Goal: Task Accomplishment & Management: Complete application form

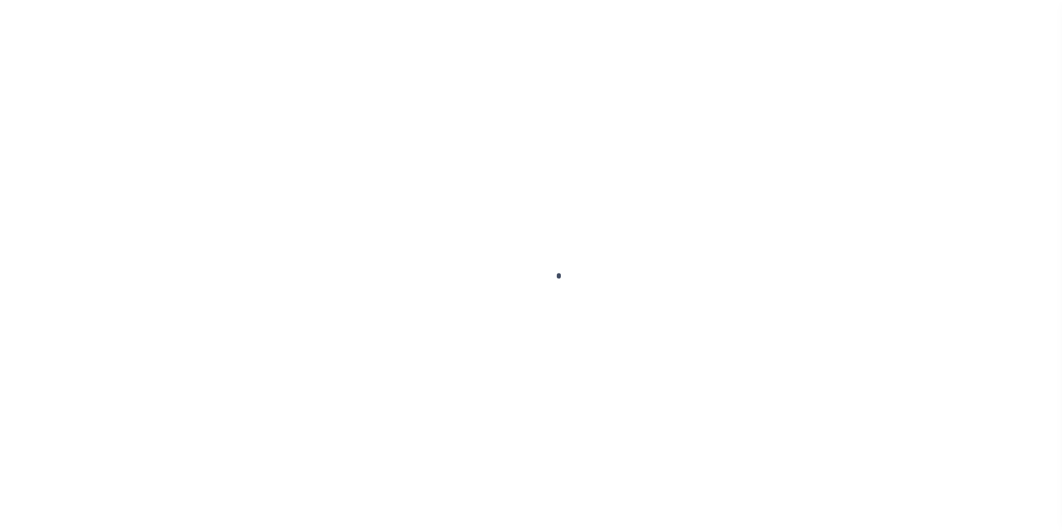
scroll to position [28, 0]
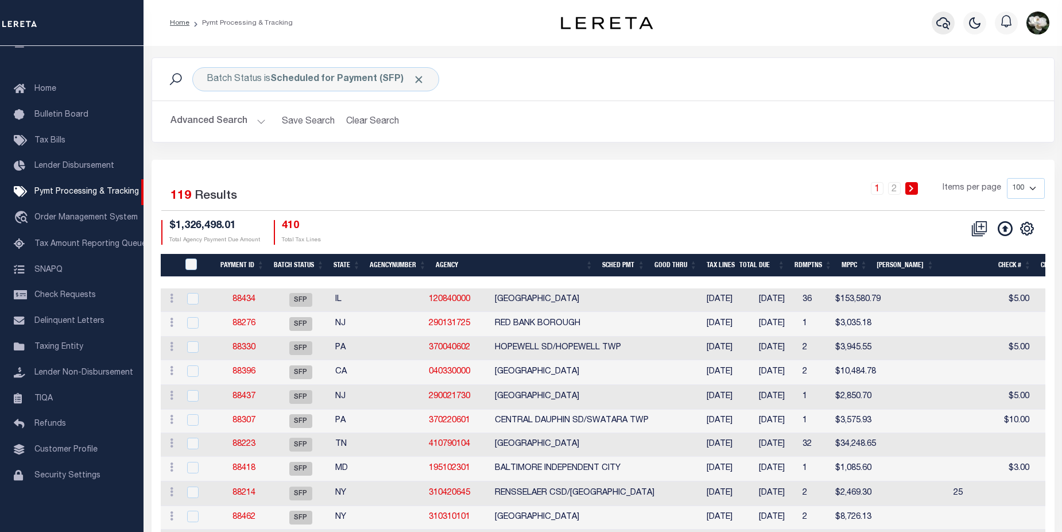
click at [945, 22] on icon "button" at bounding box center [943, 23] width 14 height 14
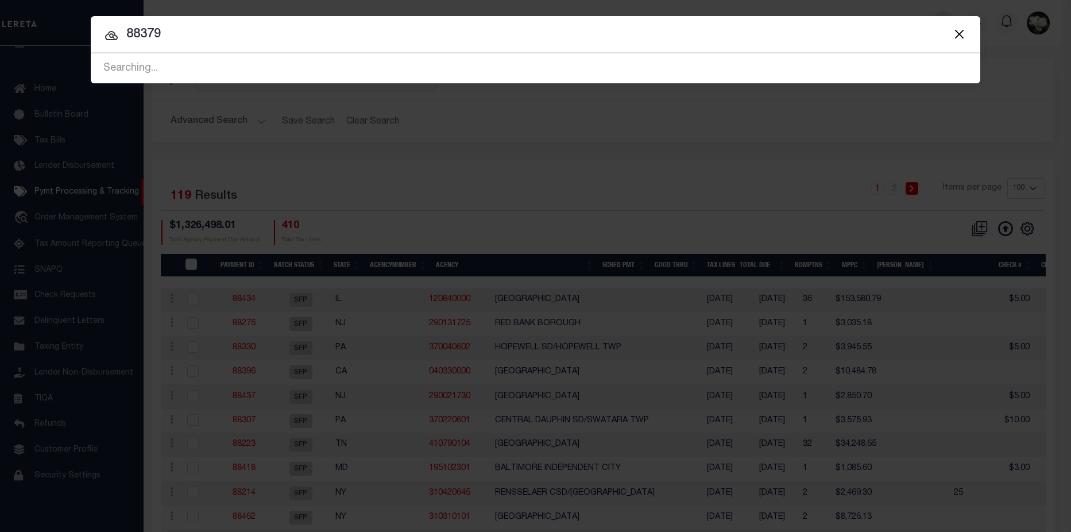
type input "88379"
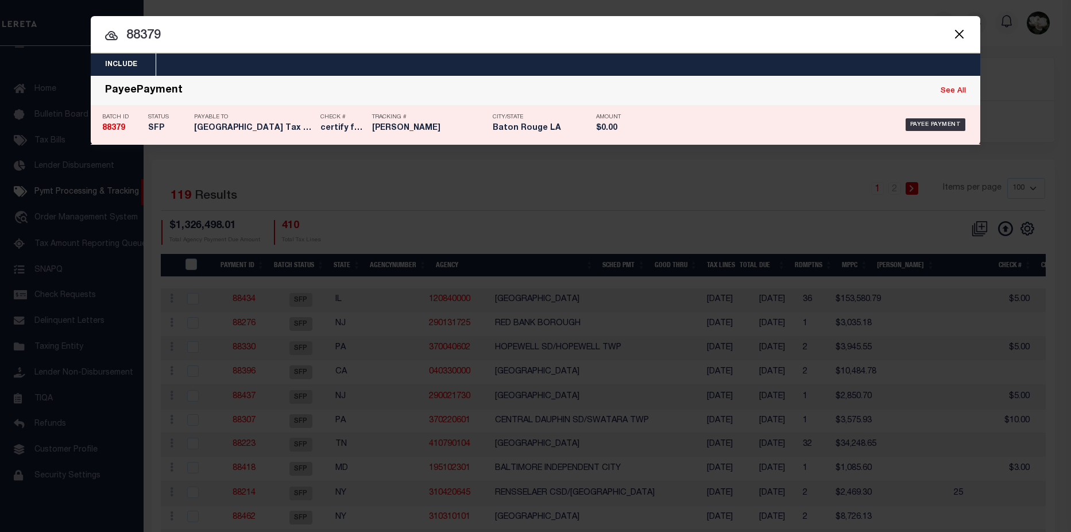
click at [587, 131] on div "Amount $0.00" at bounding box center [615, 124] width 57 height 33
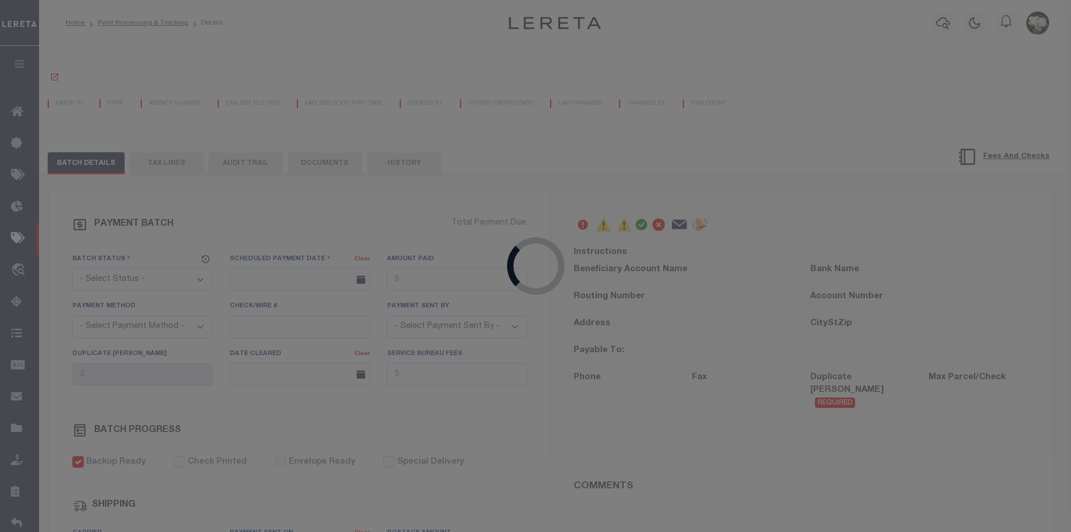
select select "SFP"
type input "08/19/2025"
type input "$15,122.87"
select select "CCK"
type input "316A-231601480"
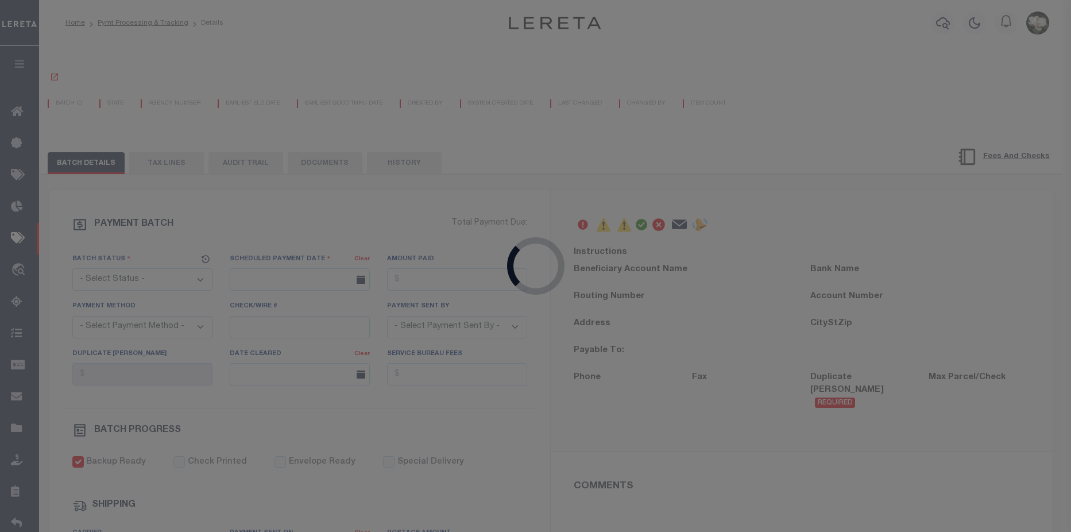
select select "Little, Audria"
checkbox input "true"
type input "N"
radio input "true"
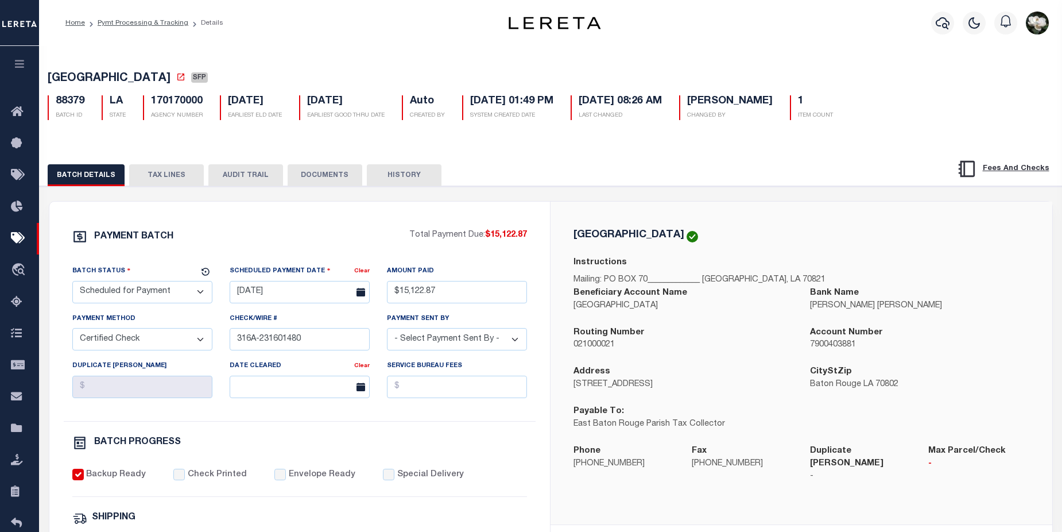
drag, startPoint x: 570, startPoint y: 313, endPoint x: 703, endPoint y: 315, distance: 133.2
click at [707, 315] on div "Beneficiary Account Name EAST BATON ROUGE PARISH" at bounding box center [683, 306] width 237 height 40
copy p "EAST BATON ROUGE PARISH"
drag, startPoint x: 720, startPoint y: 385, endPoint x: 728, endPoint y: 391, distance: 10.2
click at [720, 385] on p "222 St Louis St, Rm 238" at bounding box center [682, 384] width 219 height 13
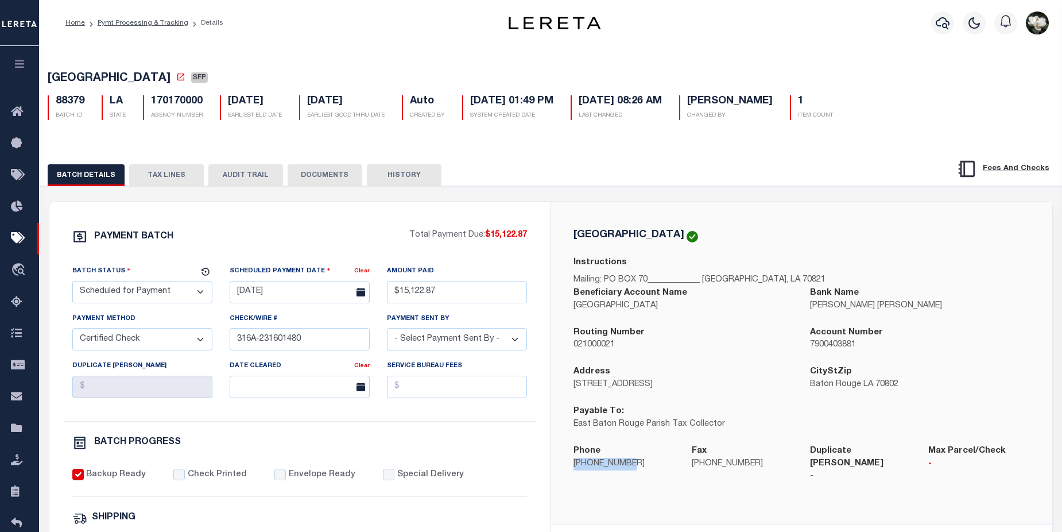
drag, startPoint x: 575, startPoint y: 469, endPoint x: 633, endPoint y: 466, distance: 58.6
click at [633, 466] on p "225-389-4810" at bounding box center [623, 464] width 101 height 13
copy p "225-389-4810"
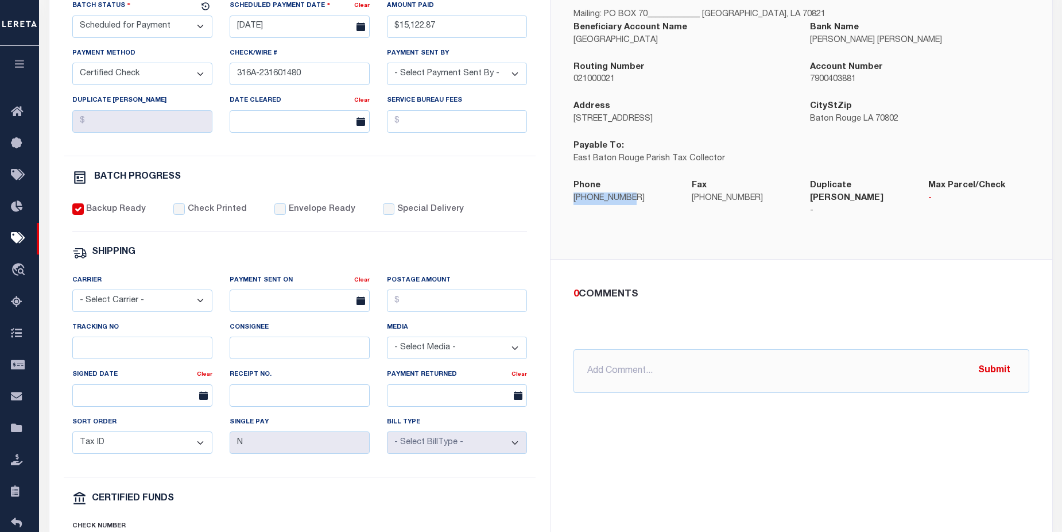
scroll to position [278, 0]
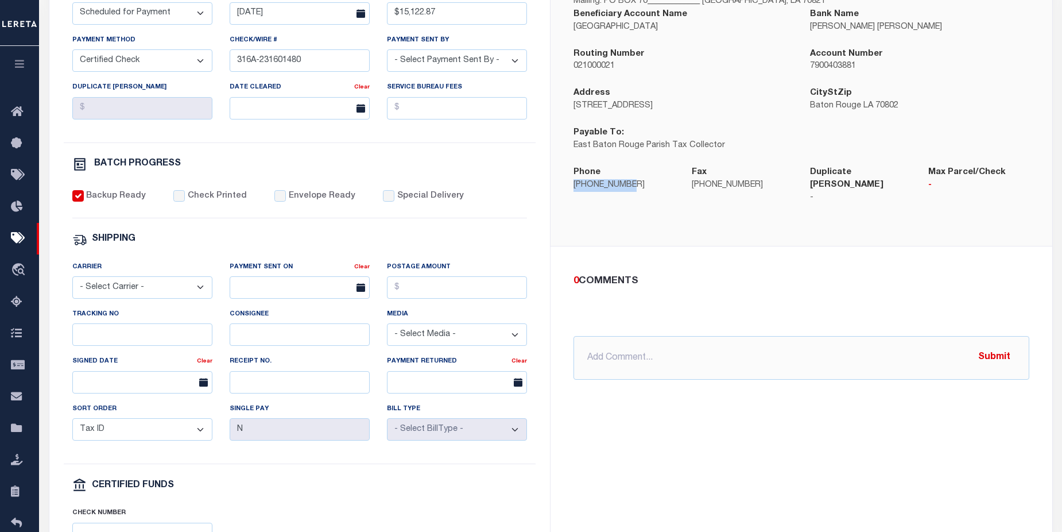
click at [202, 294] on select "- Select Carrier - E-mail Fax Fedex FTP Other UPS USPS" at bounding box center [142, 287] width 140 height 22
select select "FDX"
click at [72, 281] on select "- Select Carrier - E-mail Fax Fedex FTP Other UPS USPS" at bounding box center [142, 287] width 140 height 22
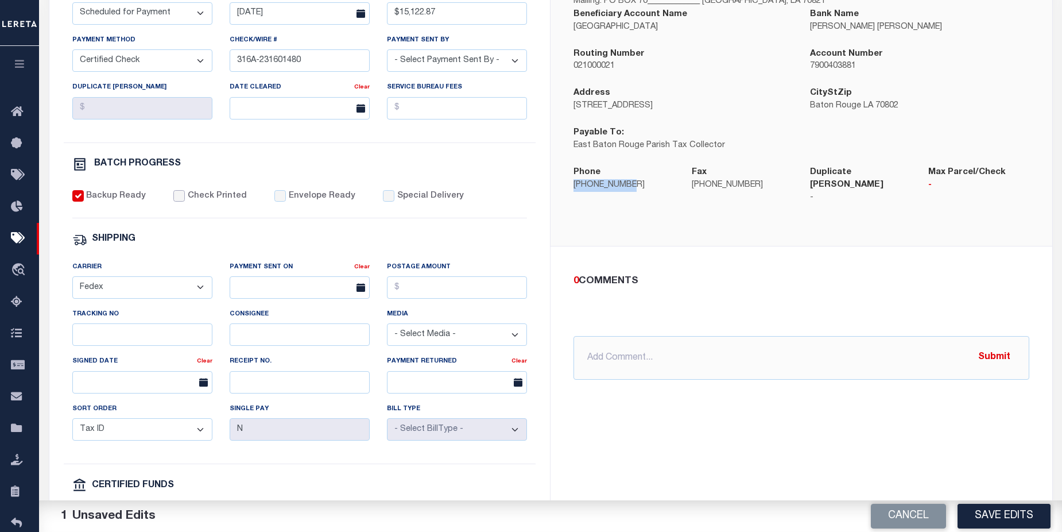
click at [181, 201] on input "Check Printed" at bounding box center [178, 195] width 11 height 11
checkbox input "true"
click at [274, 200] on input "Envelope Ready" at bounding box center [279, 195] width 11 height 11
checkbox input "true"
drag, startPoint x: 573, startPoint y: 111, endPoint x: 676, endPoint y: 114, distance: 102.2
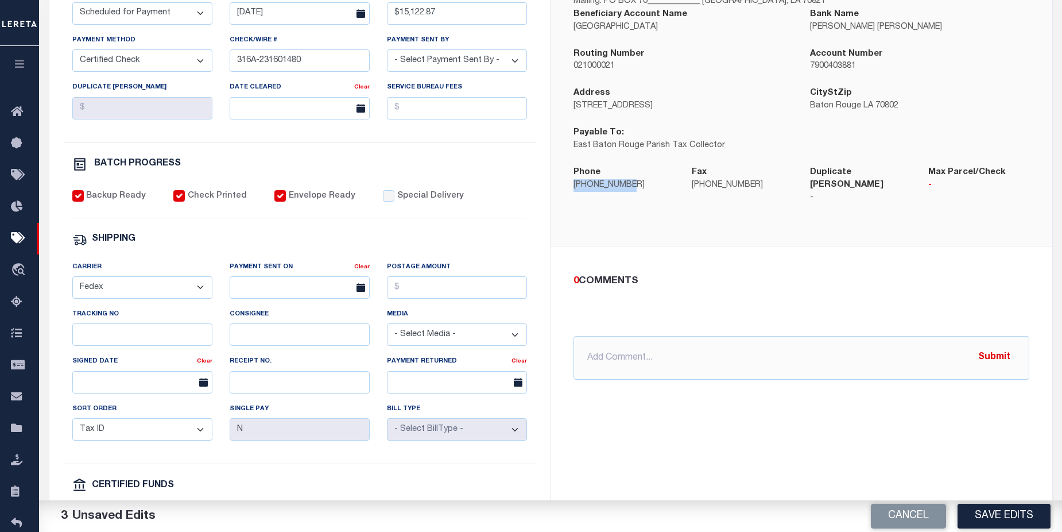
click at [676, 113] on p "222 St Louis St, Rm 238" at bounding box center [682, 106] width 219 height 13
copy p "222 St Louis St, Rm 238"
drag, startPoint x: 433, startPoint y: 294, endPoint x: 437, endPoint y: 286, distance: 8.8
click at [433, 294] on input "Postage Amount" at bounding box center [457, 287] width 140 height 22
type input "$25.44"
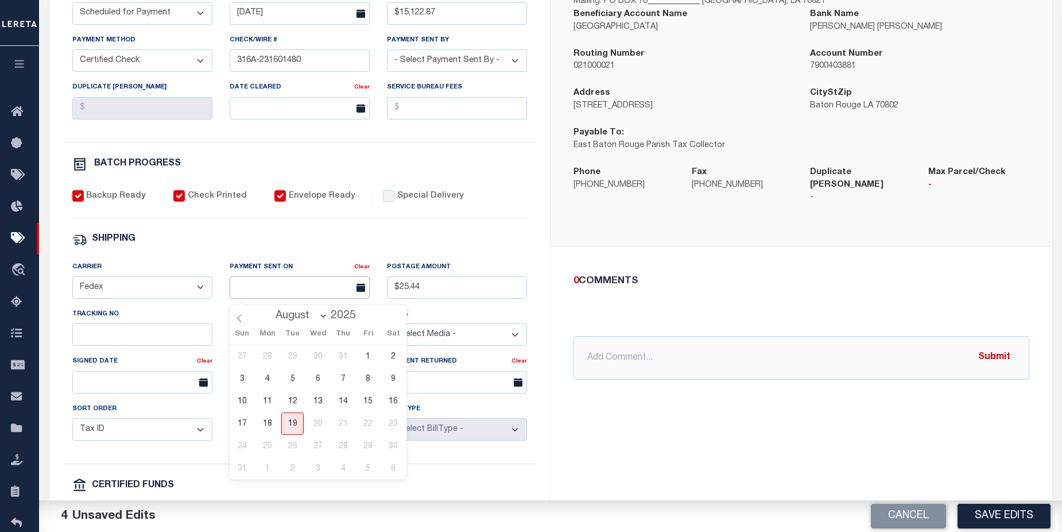
click at [276, 292] on input "text" at bounding box center [300, 287] width 140 height 22
click at [291, 430] on span "19" at bounding box center [292, 423] width 22 height 22
type input "08/19/2025"
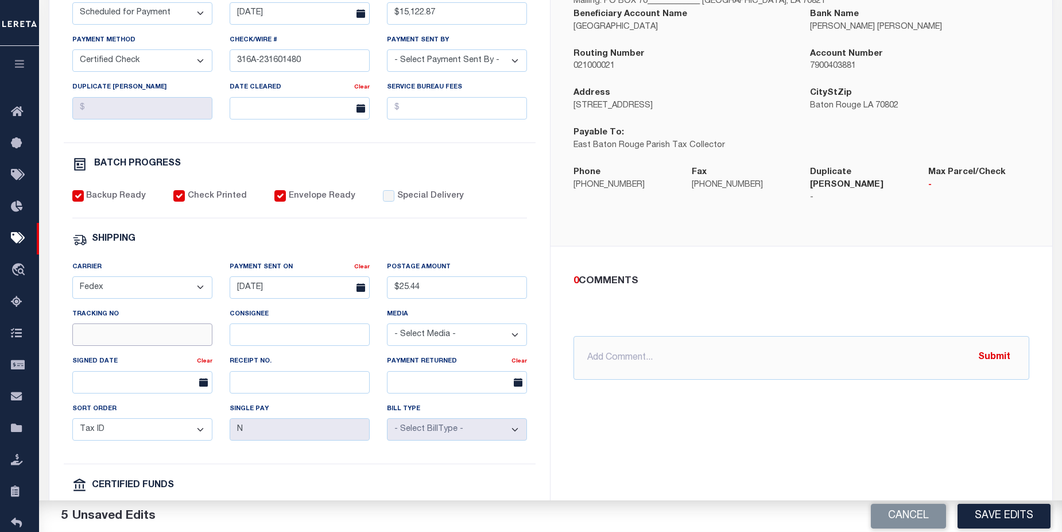
click at [168, 343] on input "Tracking No" at bounding box center [142, 334] width 140 height 22
type input "883683434938"
click at [1001, 514] on button "Save Edits" at bounding box center [1003, 515] width 93 height 25
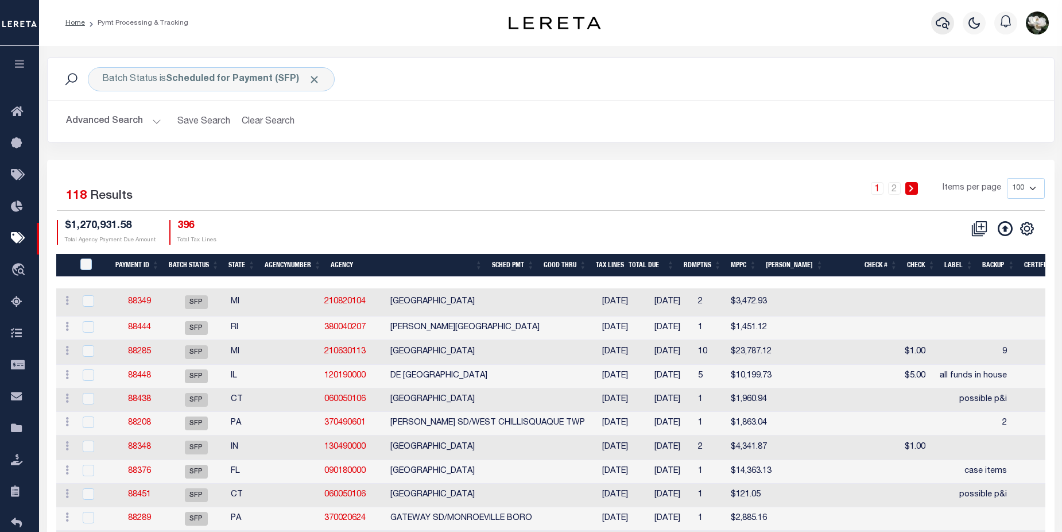
click at [935, 26] on button "button" at bounding box center [942, 22] width 23 height 23
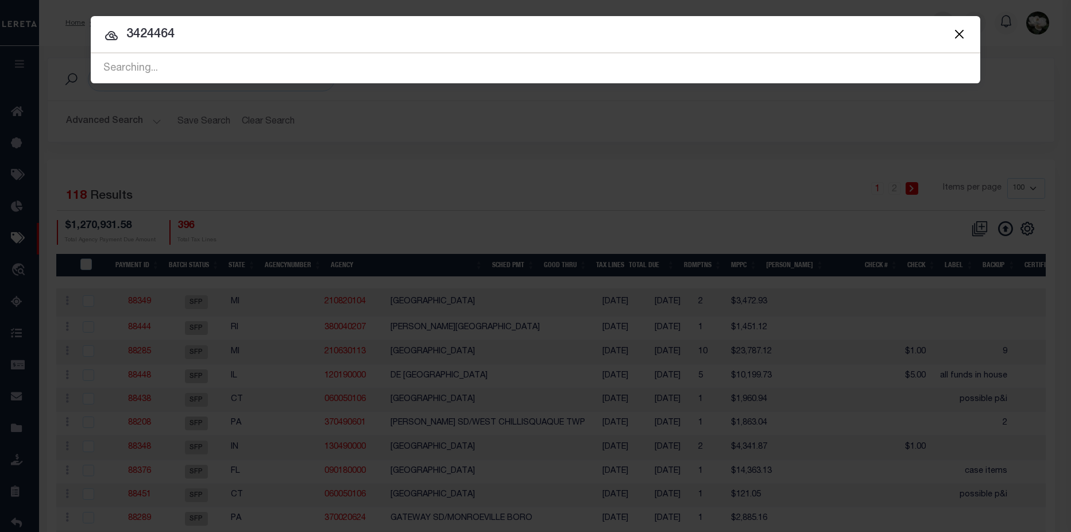
type input "3424464"
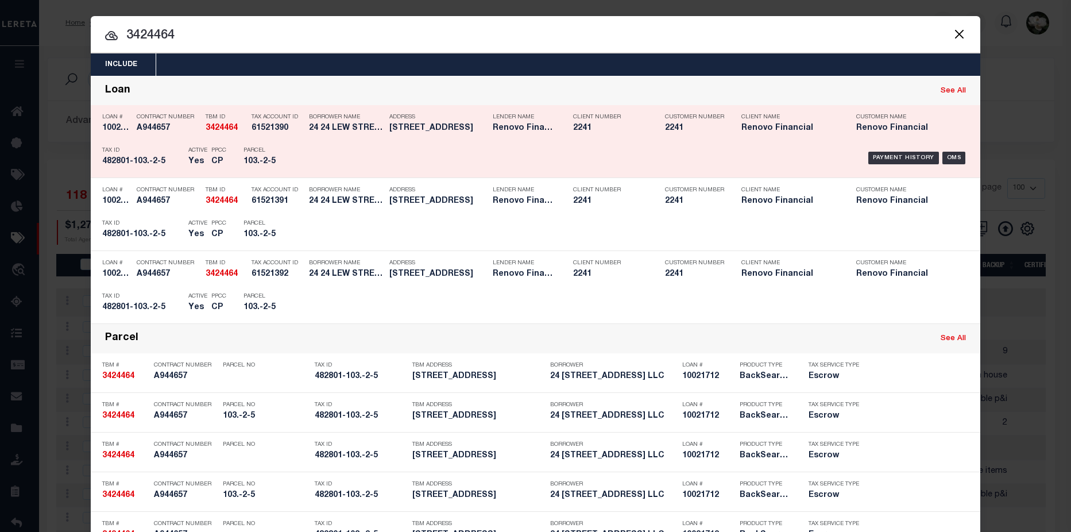
click at [489, 150] on div "Payment History OMS" at bounding box center [640, 157] width 656 height 33
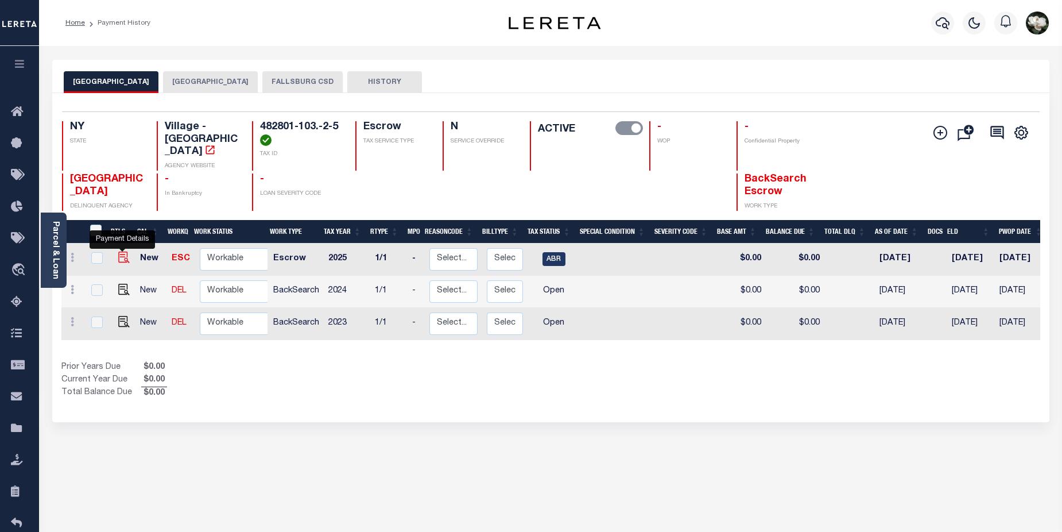
click at [123, 251] on img "" at bounding box center [123, 256] width 11 height 11
checkbox input "true"
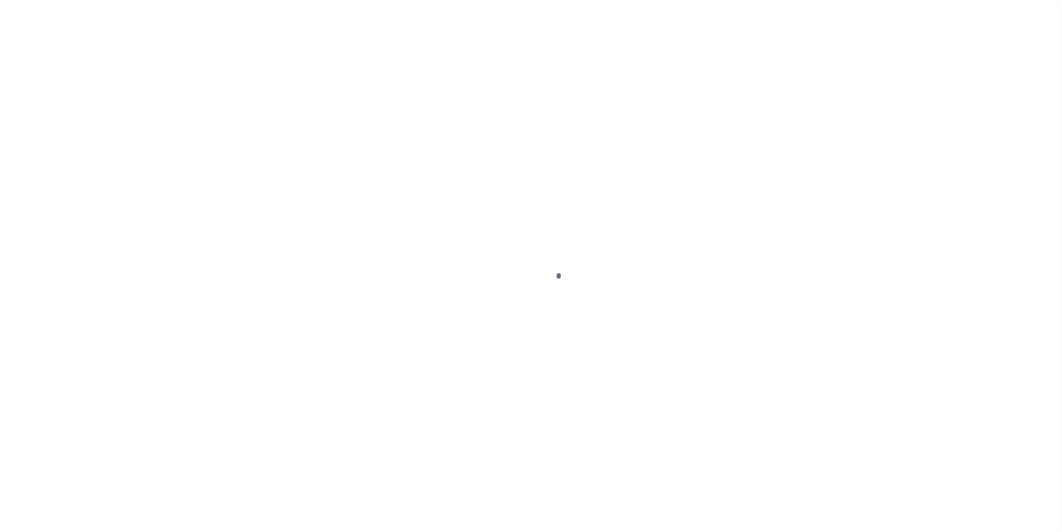
select select "ABR"
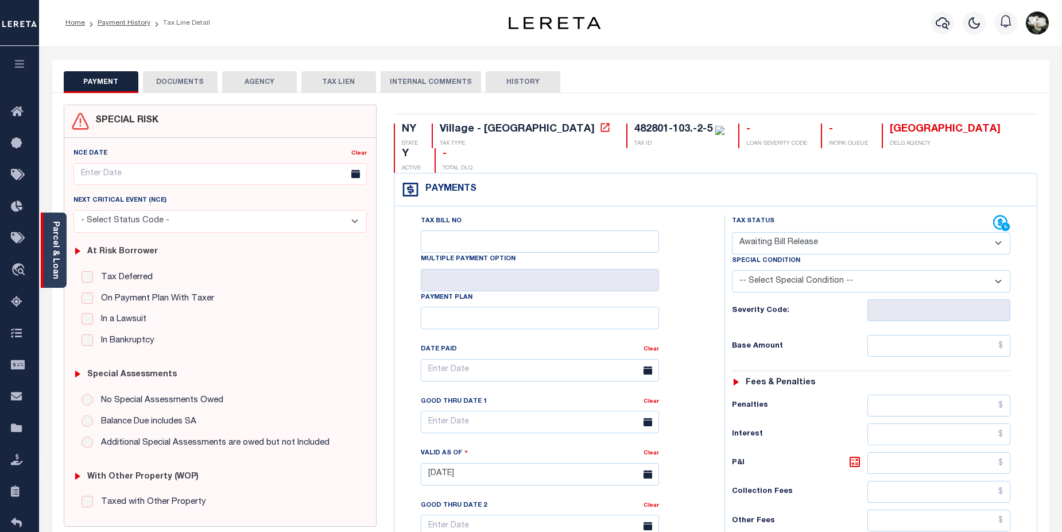
click at [48, 251] on div "Parcel & Loan" at bounding box center [54, 249] width 26 height 75
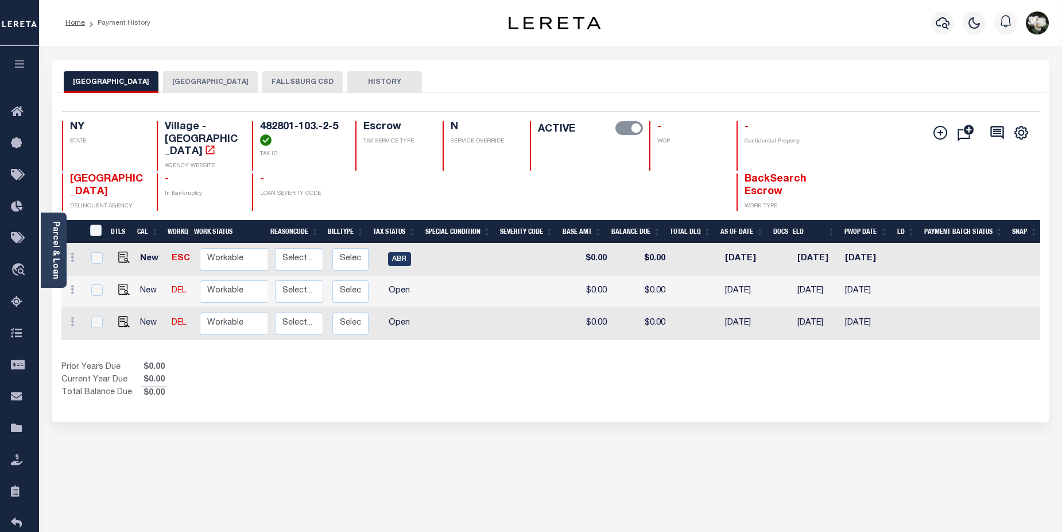
scroll to position [0, 157]
click at [203, 82] on button "FALLSBURG TOWN" at bounding box center [210, 82] width 95 height 22
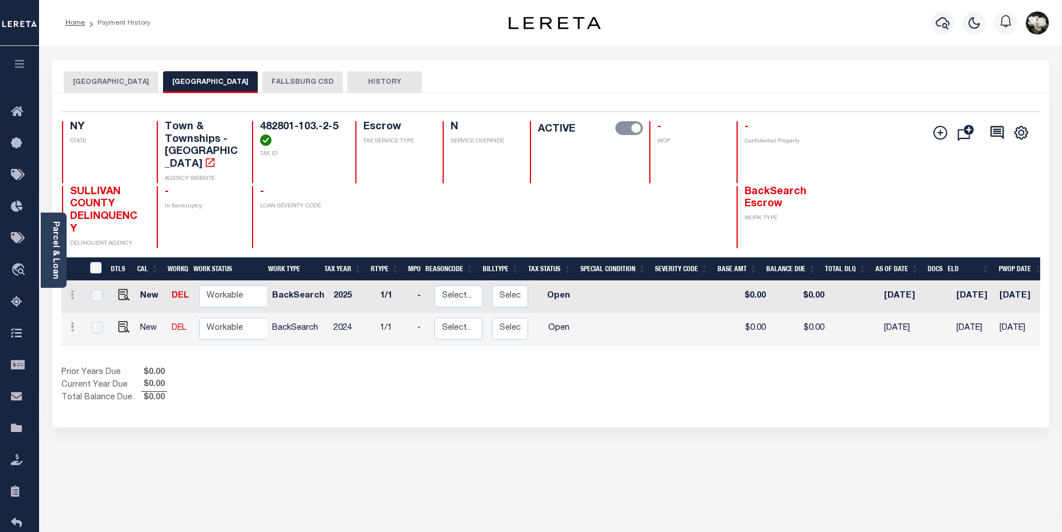
click at [127, 82] on button "WOODRIDGE VILLAGE" at bounding box center [111, 82] width 95 height 22
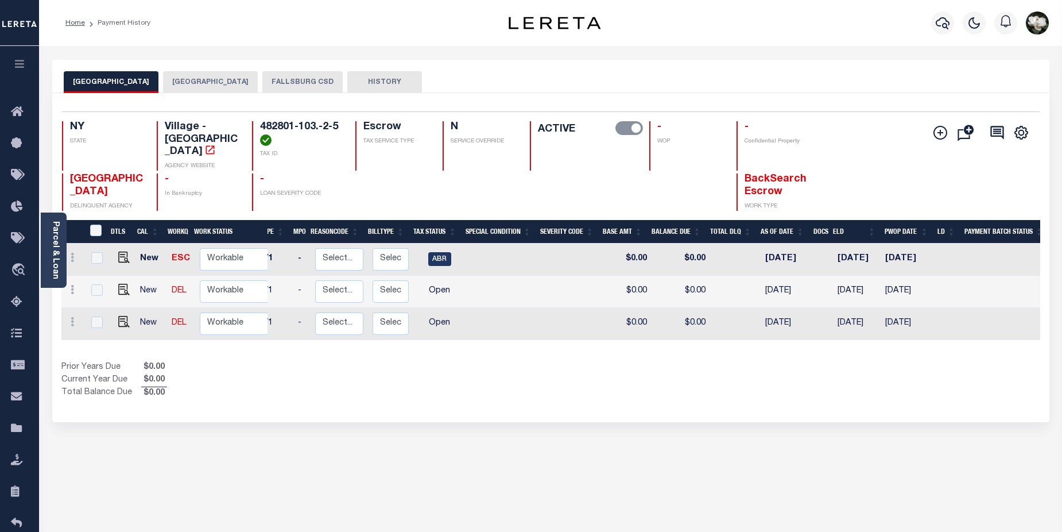
scroll to position [0, 114]
click at [125, 251] on img "" at bounding box center [123, 256] width 11 height 11
checkbox input "true"
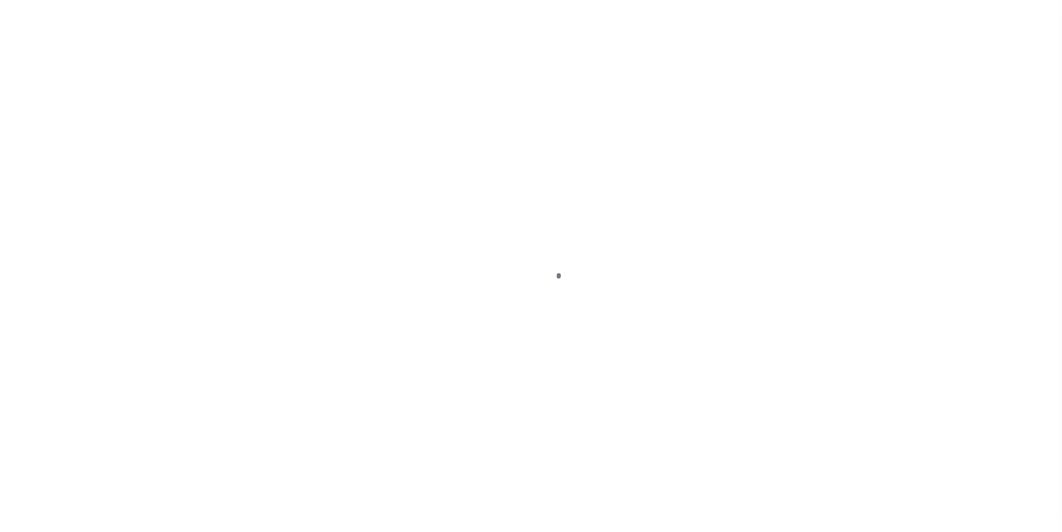
select select "ABR"
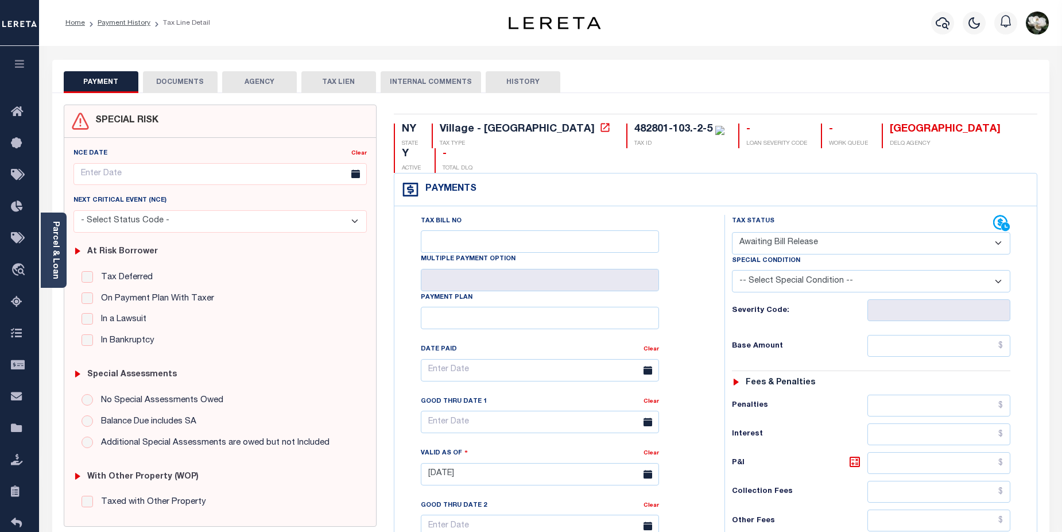
click at [253, 84] on button "AGENCY" at bounding box center [259, 82] width 75 height 22
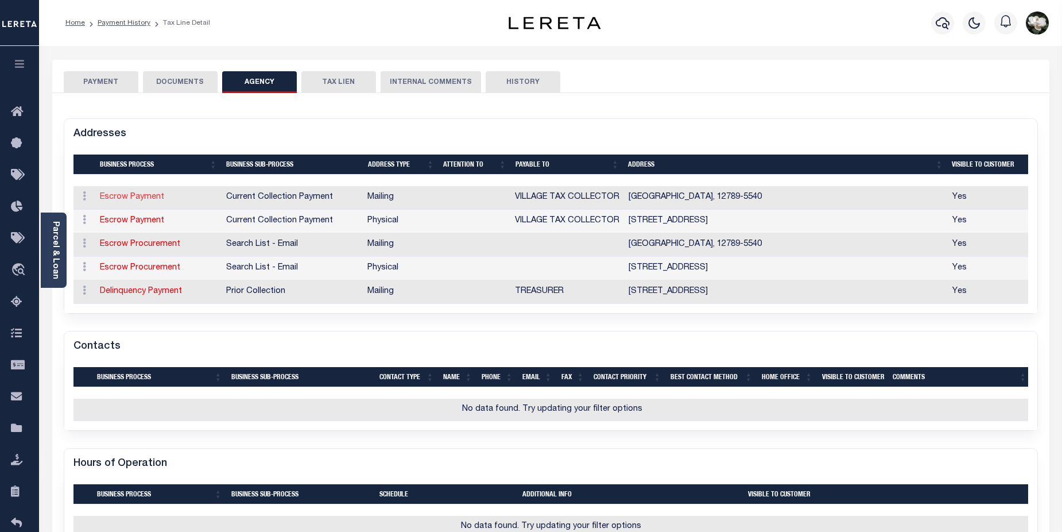
click at [121, 199] on link "Escrow Payment" at bounding box center [132, 197] width 64 height 8
select select "1"
checkbox input "false"
select select
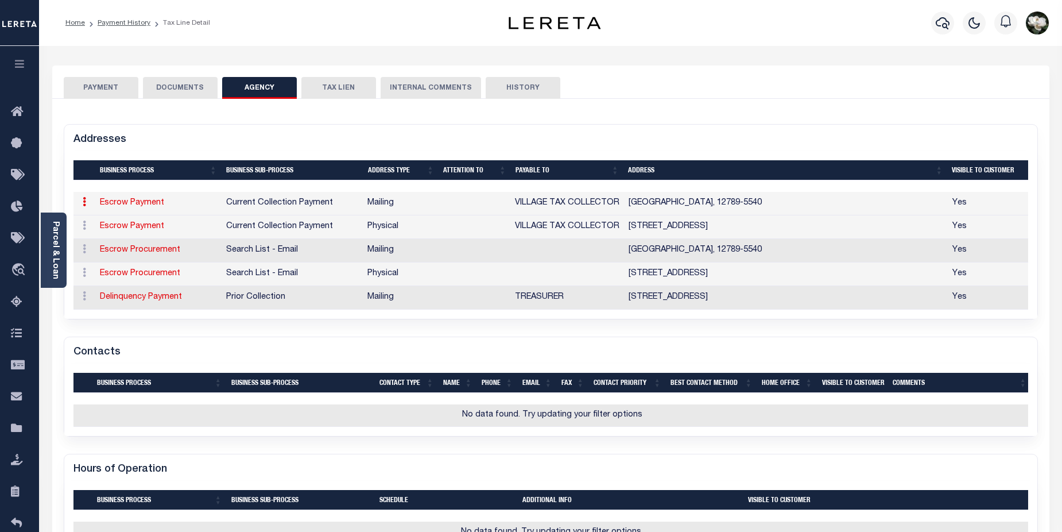
type input "PO BOX 655"
type input "WOODRIDGE"
select select "NY"
type input "12789-5540"
checkbox input "true"
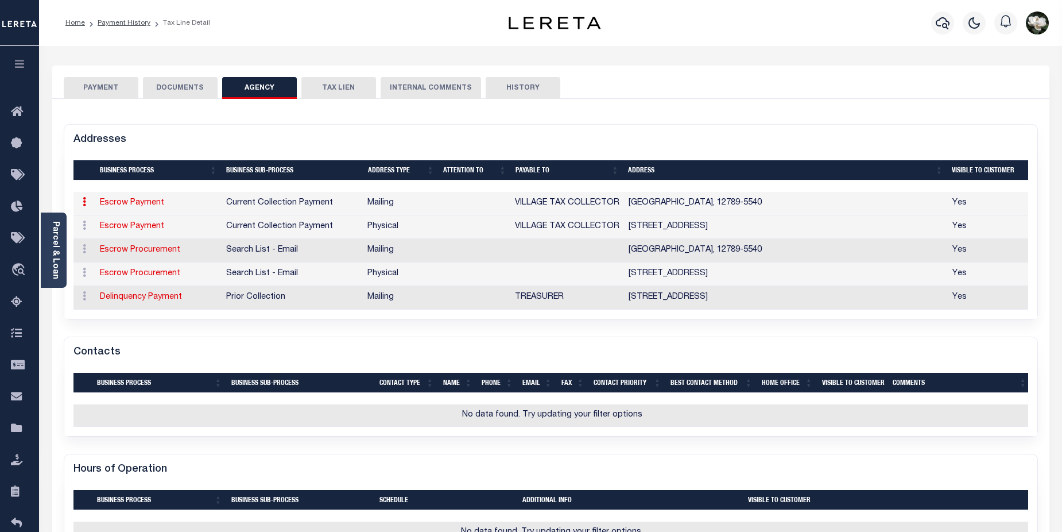
type input "VILLAGE TAX COLLECTOR"
select select "11"
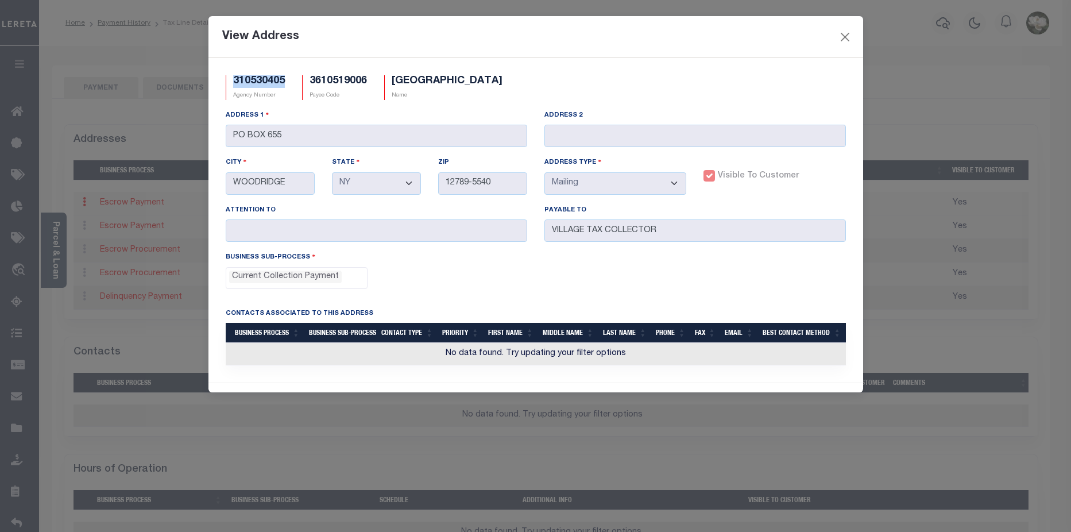
drag, startPoint x: 288, startPoint y: 77, endPoint x: 230, endPoint y: 81, distance: 58.1
click at [230, 81] on div "310530405 Agency Number" at bounding box center [255, 87] width 76 height 25
copy h5 "310530405"
click at [845, 38] on button "Close" at bounding box center [844, 36] width 15 height 15
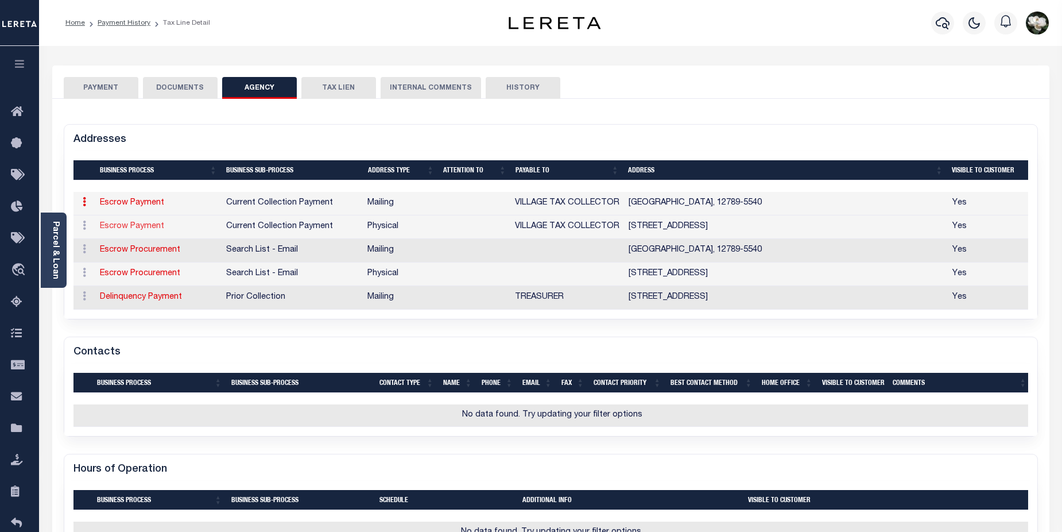
click at [135, 227] on link "Escrow Payment" at bounding box center [132, 226] width 64 height 8
select select
select select "1"
checkbox input "false"
type input "2 DAIRYLAND RD"
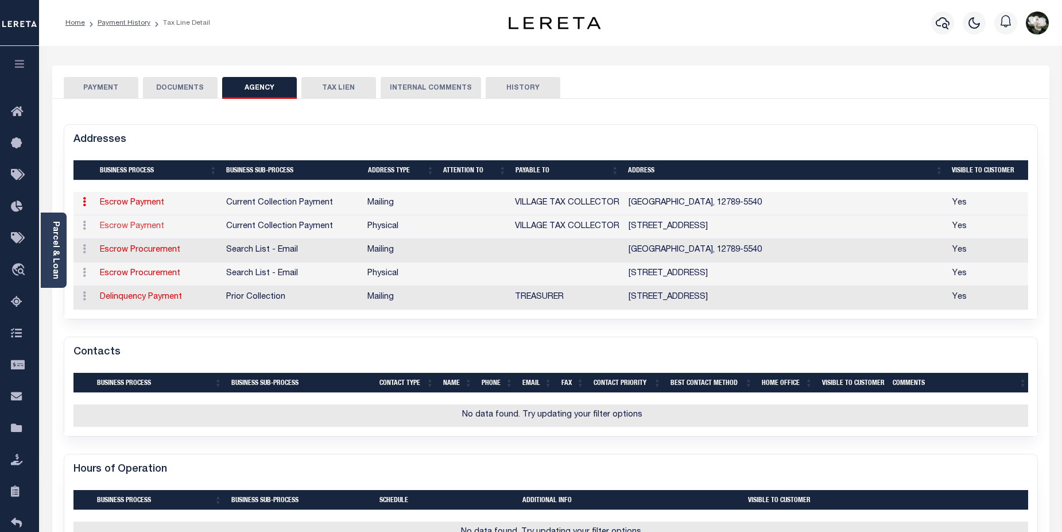
type input "WOODRIDGE"
select select "NY"
type input "12789-5540"
select select "2"
checkbox input "true"
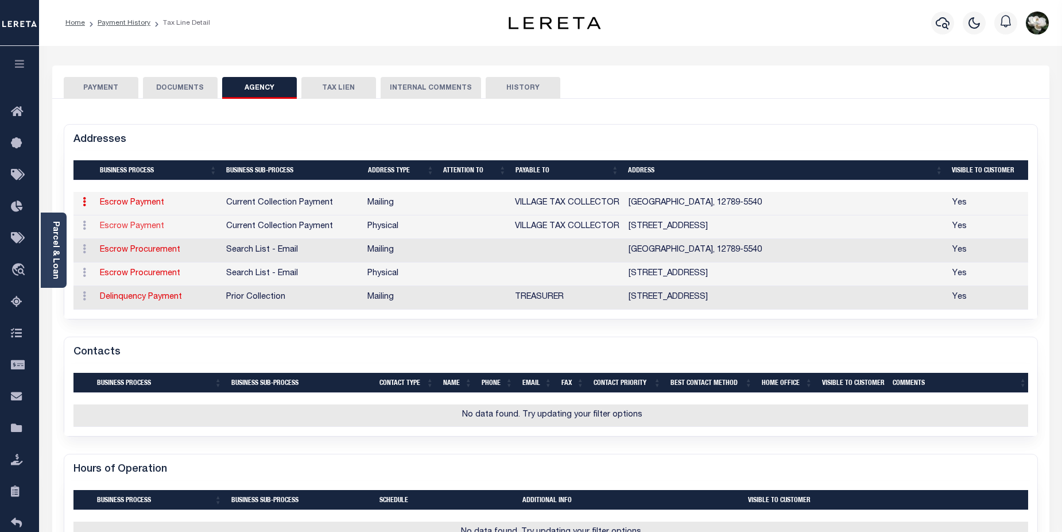
type input "VILLAGE TAX COLLECTOR"
select select "11"
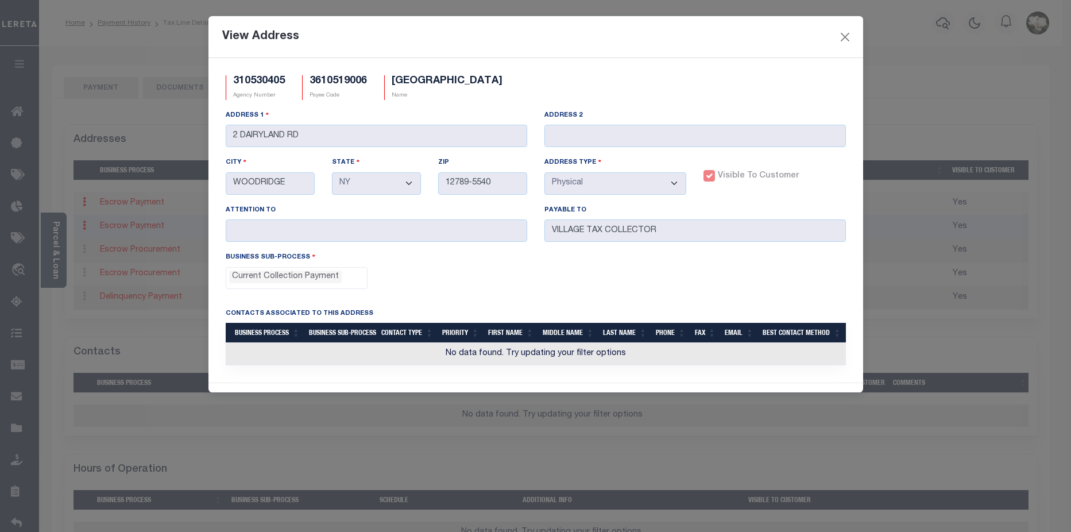
click at [855, 34] on div "View Address" at bounding box center [535, 37] width 654 height 42
click at [844, 39] on button "Close" at bounding box center [844, 36] width 15 height 15
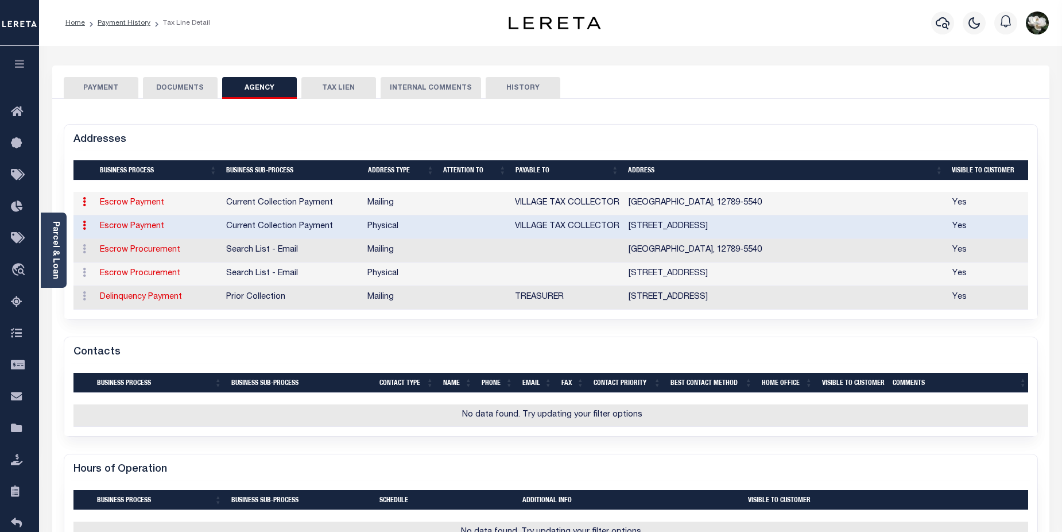
click at [108, 88] on button "PAYMENT" at bounding box center [101, 88] width 75 height 22
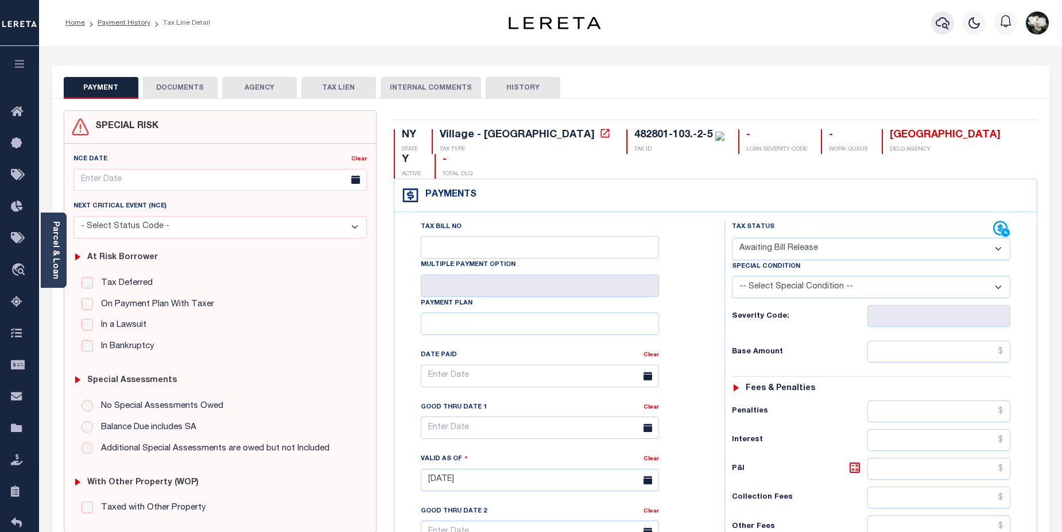
click at [940, 23] on icon "button" at bounding box center [943, 23] width 14 height 14
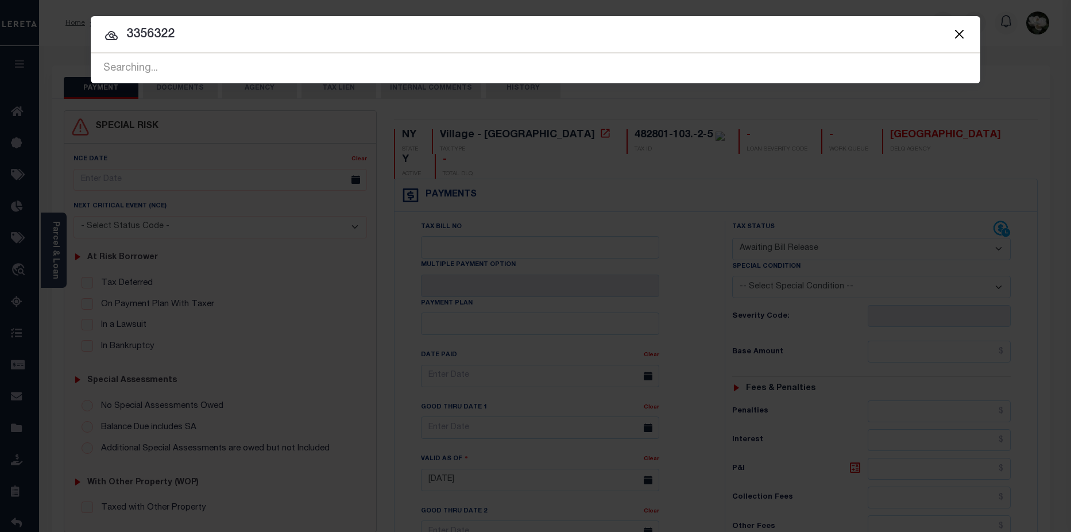
type input "3356322"
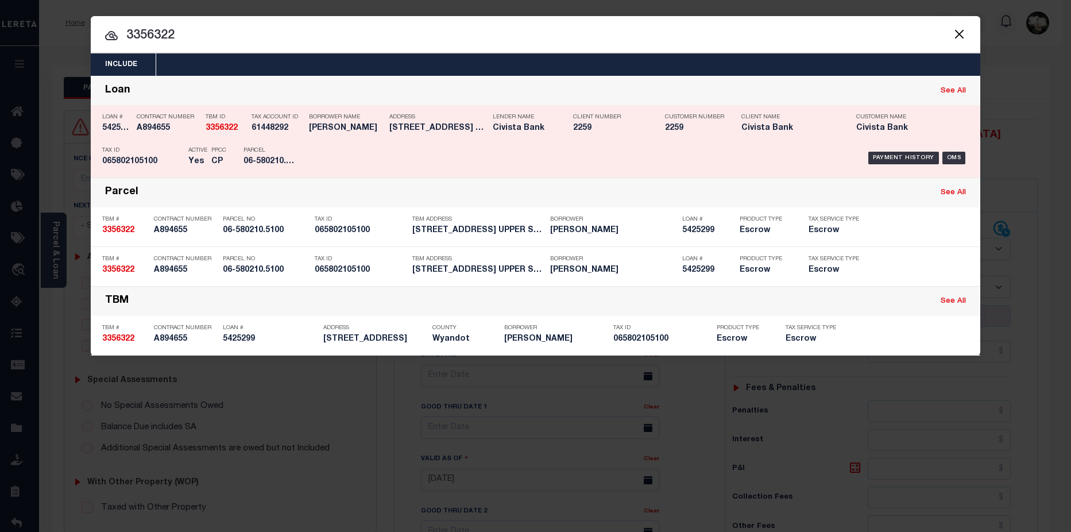
click at [444, 135] on div "Address 862 TERRACE DR UPPER SANDUSKY ..." at bounding box center [438, 124] width 98 height 33
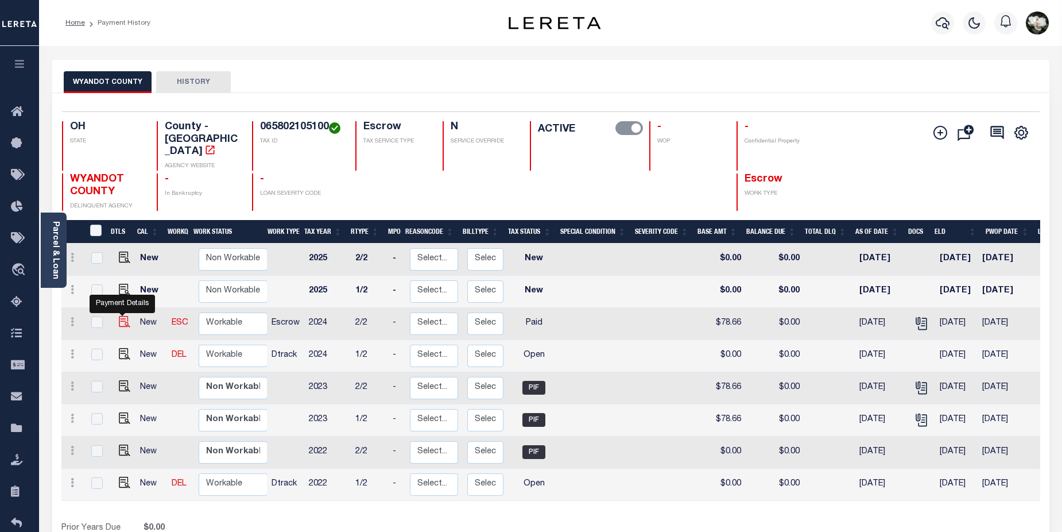
click at [122, 316] on img "" at bounding box center [124, 321] width 11 height 11
checkbox input "true"
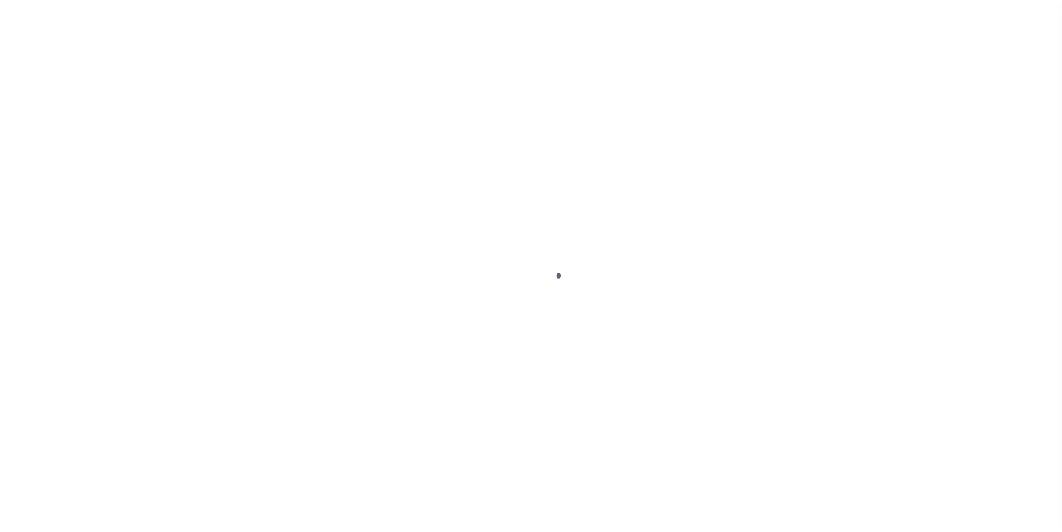
select select "PYD"
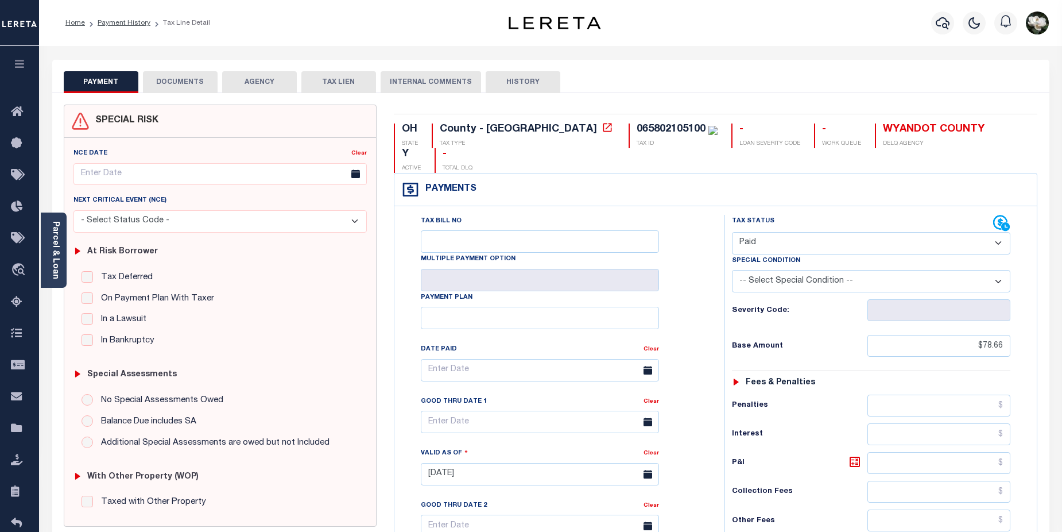
click at [195, 85] on button "DOCUMENTS" at bounding box center [180, 82] width 75 height 22
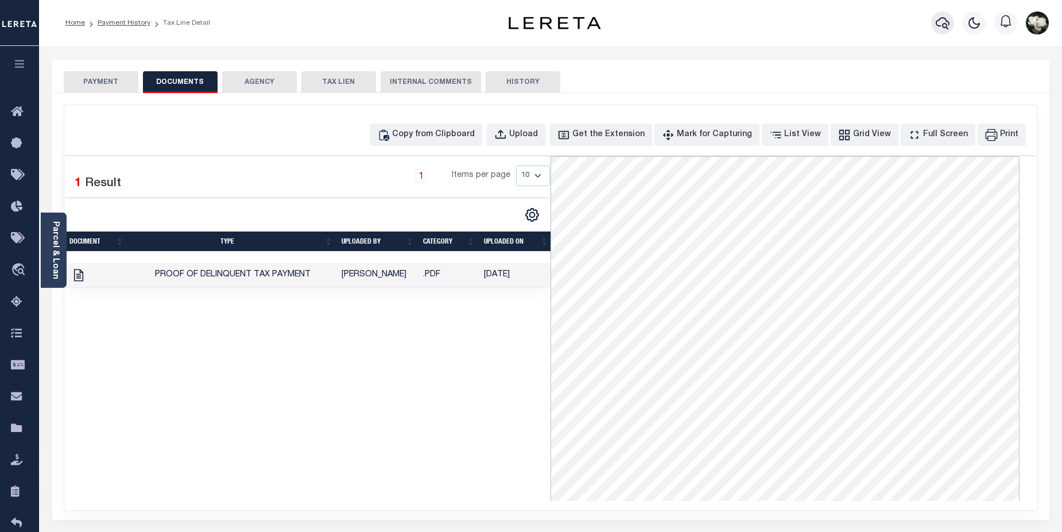
click at [945, 28] on icon "button" at bounding box center [943, 23] width 14 height 12
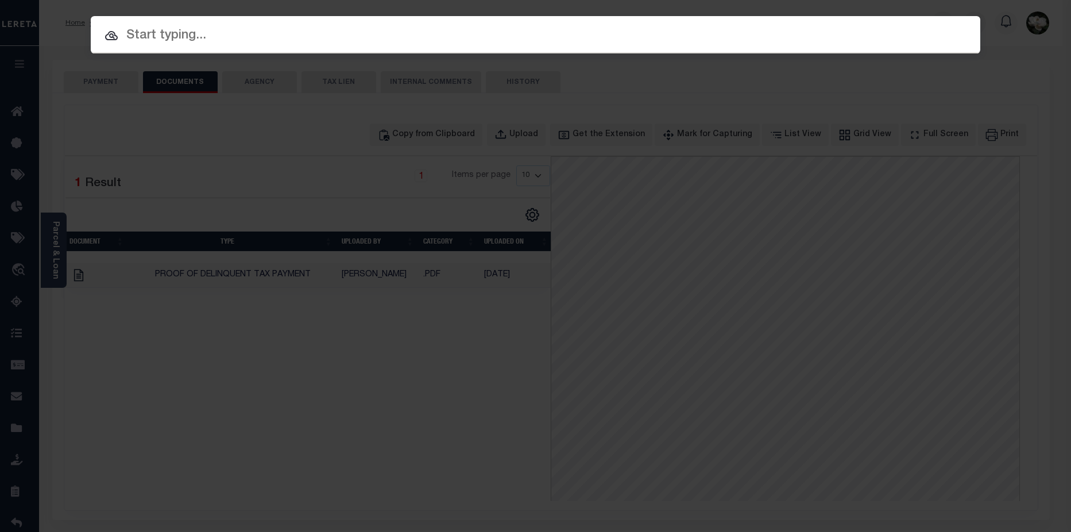
click at [350, 33] on input "text" at bounding box center [535, 36] width 889 height 20
paste input "3392372"
type input "3392372"
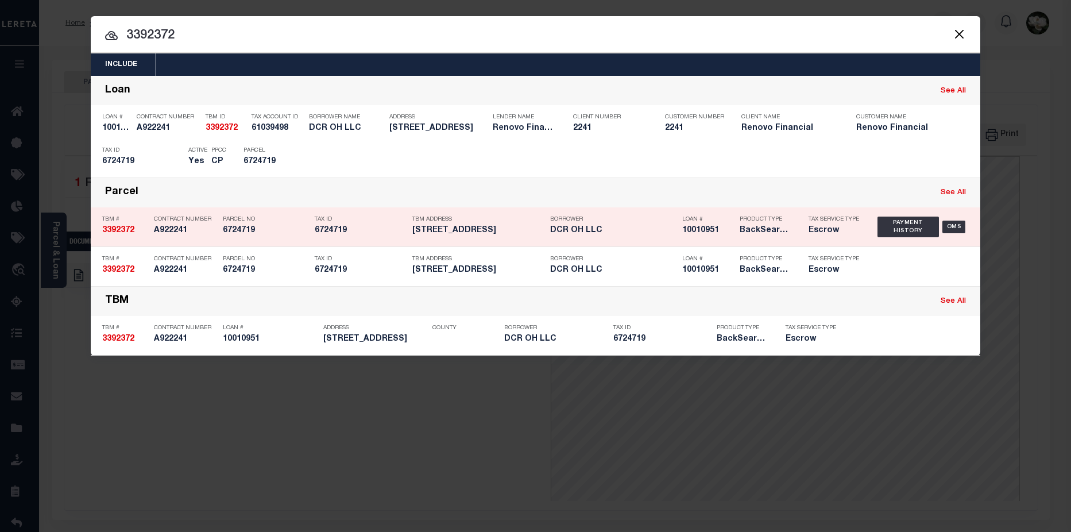
click at [652, 233] on h5 "DCR OH LLC" at bounding box center [613, 231] width 126 height 10
